Goal: Check status

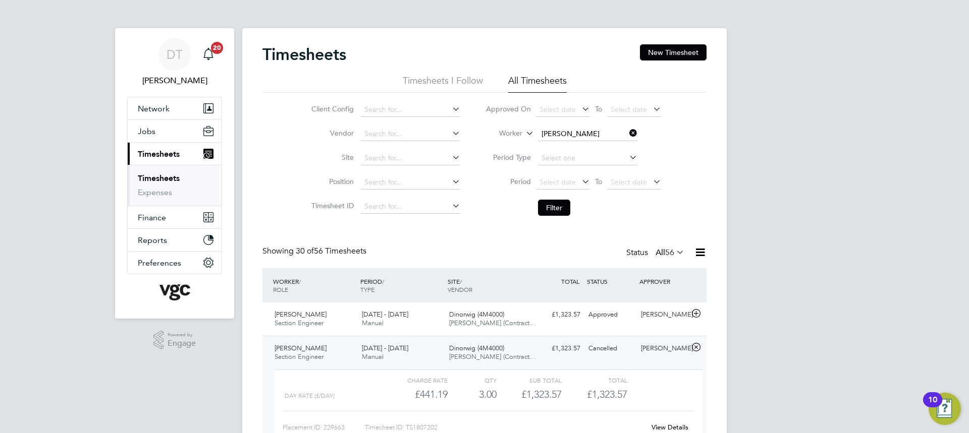
click at [627, 133] on icon at bounding box center [627, 133] width 0 height 14
click at [585, 133] on input at bounding box center [587, 134] width 99 height 14
click at [559, 132] on input "greghoof" at bounding box center [587, 134] width 99 height 14
click at [557, 132] on input "greghoof" at bounding box center [587, 134] width 99 height 14
click at [593, 133] on input "[PERSON_NAME]" at bounding box center [587, 134] width 99 height 14
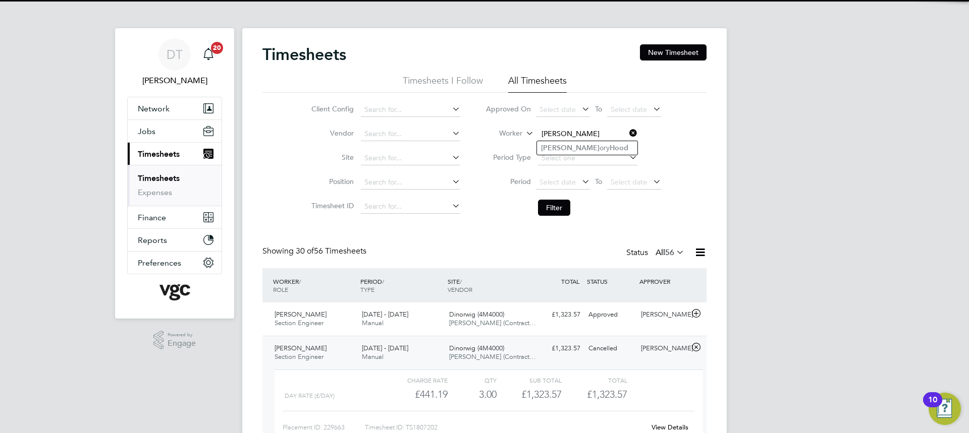
click at [571, 140] on input "[PERSON_NAME]" at bounding box center [587, 134] width 99 height 14
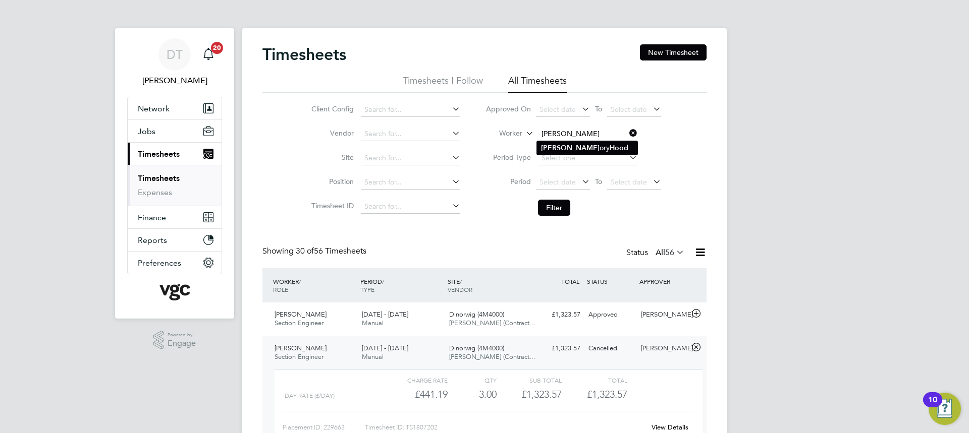
click at [568, 142] on li "[PERSON_NAME]" at bounding box center [587, 148] width 100 height 14
type input "[PERSON_NAME]"
click at [561, 212] on button "Filter" at bounding box center [554, 208] width 32 height 16
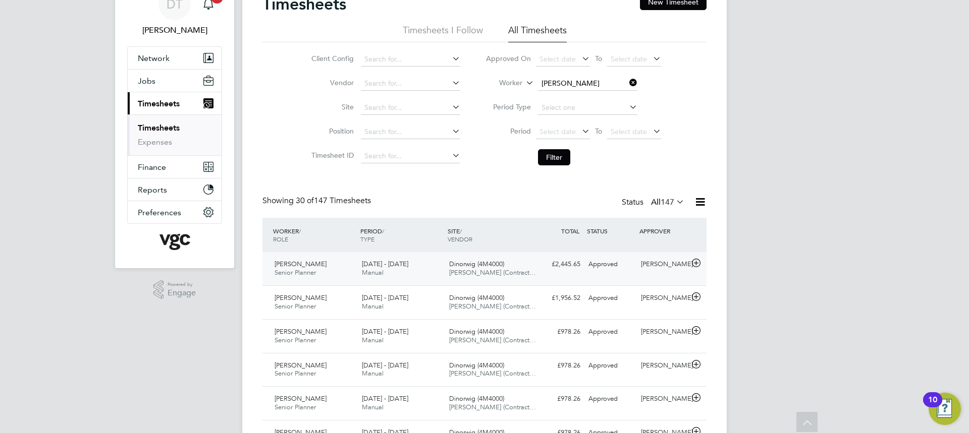
click at [627, 257] on div "Approved" at bounding box center [610, 264] width 52 height 17
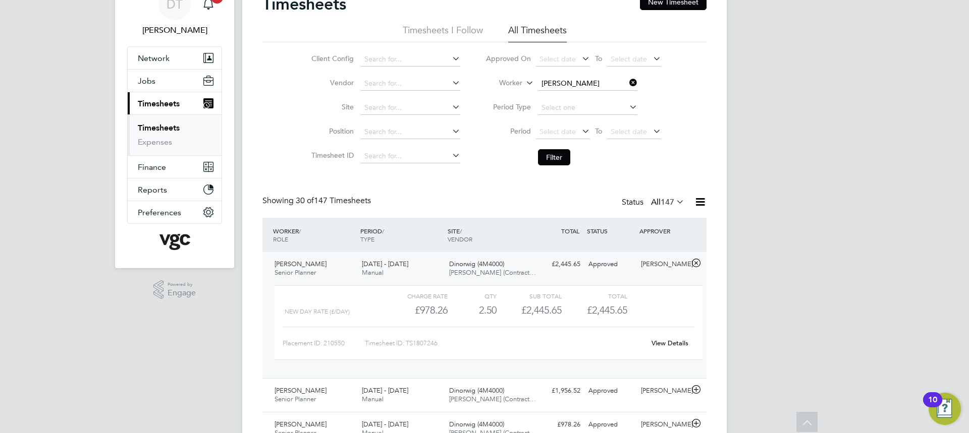
click at [626, 257] on div "Approved" at bounding box center [610, 264] width 52 height 17
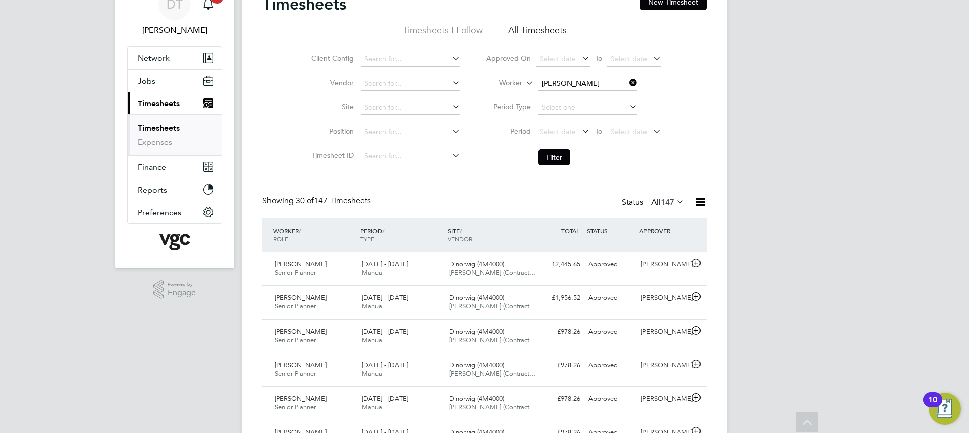
click at [627, 82] on icon at bounding box center [627, 83] width 0 height 14
click at [612, 82] on input at bounding box center [587, 84] width 99 height 14
click at [600, 98] on li "Quadri Busari" at bounding box center [587, 98] width 100 height 14
type input "Quadri Busari"
click at [556, 149] on button "Filter" at bounding box center [554, 157] width 32 height 16
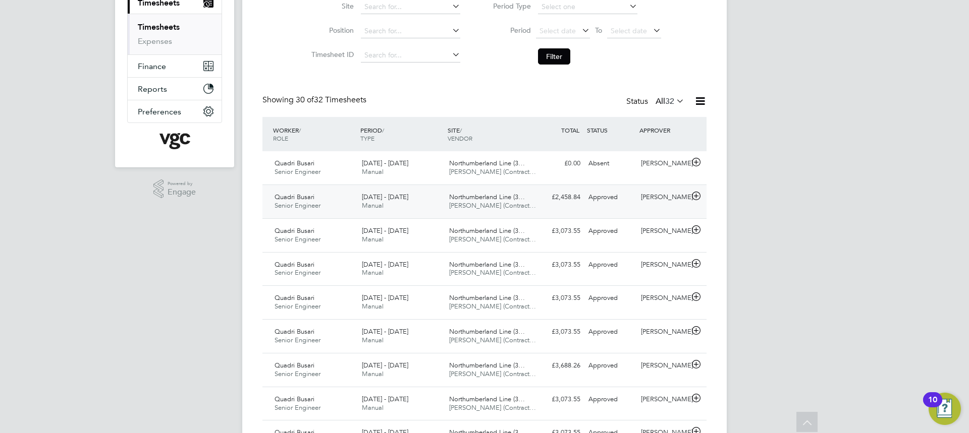
click at [545, 203] on div "£2,458.84 Approved" at bounding box center [558, 197] width 52 height 17
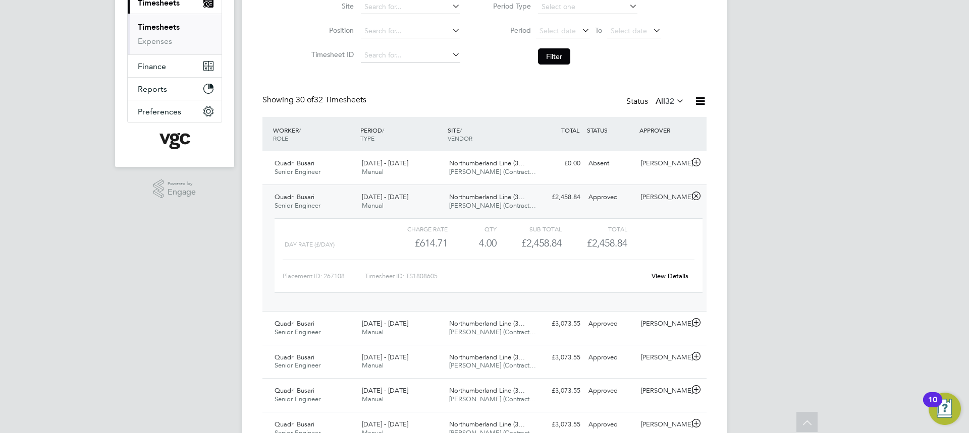
click at [545, 203] on div "£2,458.84 Approved" at bounding box center [558, 197] width 52 height 17
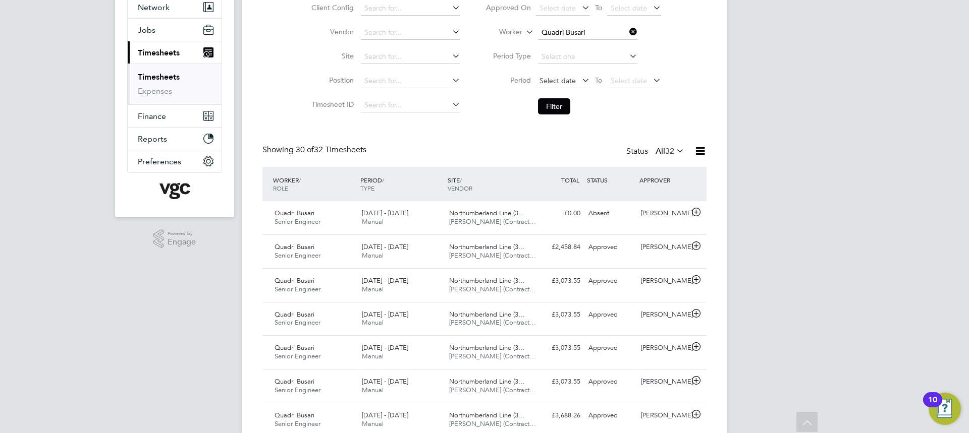
scroll to position [101, 0]
click at [627, 32] on icon at bounding box center [627, 32] width 0 height 14
click at [587, 22] on li "Worker" at bounding box center [573, 33] width 201 height 24
click at [585, 34] on input at bounding box center [587, 33] width 99 height 14
click at [584, 49] on li "[PERSON_NAME]" at bounding box center [599, 47] width 125 height 14
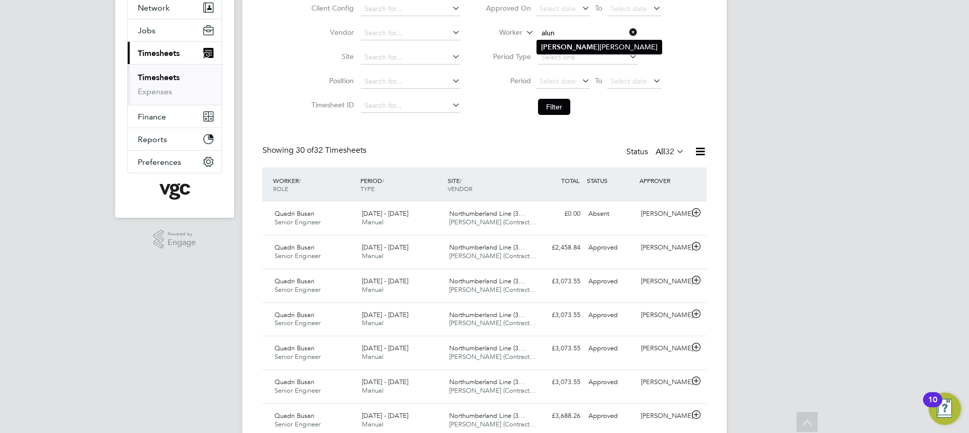
type input "[PERSON_NAME]"
click at [562, 105] on button "Filter" at bounding box center [554, 107] width 32 height 16
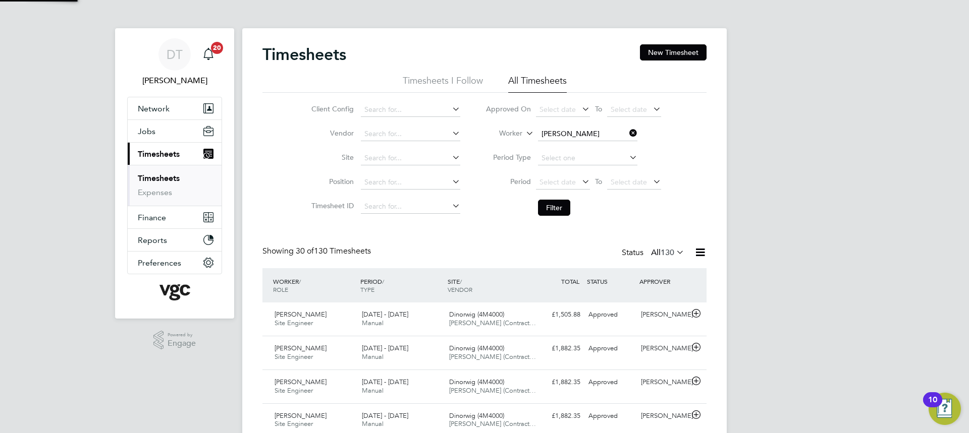
scroll to position [5, 5]
click at [532, 329] on div "Dinorwig (4M4000) [PERSON_NAME] (Contract…" at bounding box center [488, 319] width 87 height 25
